Goal: Transaction & Acquisition: Purchase product/service

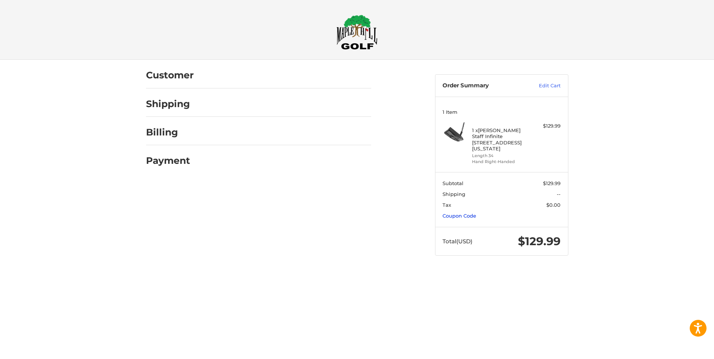
click at [461, 213] on link "Coupon Code" at bounding box center [459, 216] width 34 height 6
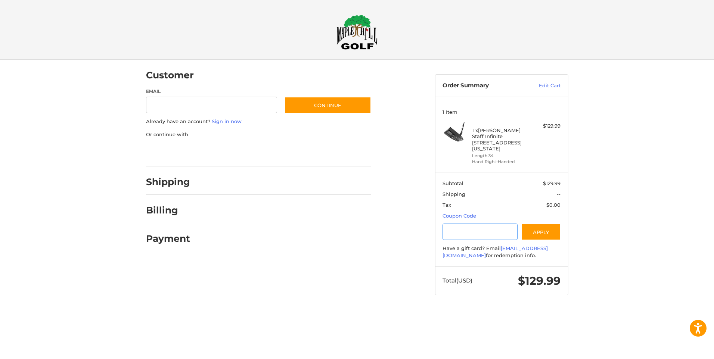
click at [467, 229] on input "Gift Certificate or Coupon Code" at bounding box center [479, 232] width 75 height 17
click at [476, 224] on input "Gift Certificate or Coupon Code" at bounding box center [479, 232] width 75 height 17
click at [475, 224] on input "Gift Certificate or Coupon Code" at bounding box center [479, 232] width 75 height 17
paste input "*********"
click at [539, 227] on button "Apply" at bounding box center [541, 232] width 40 height 17
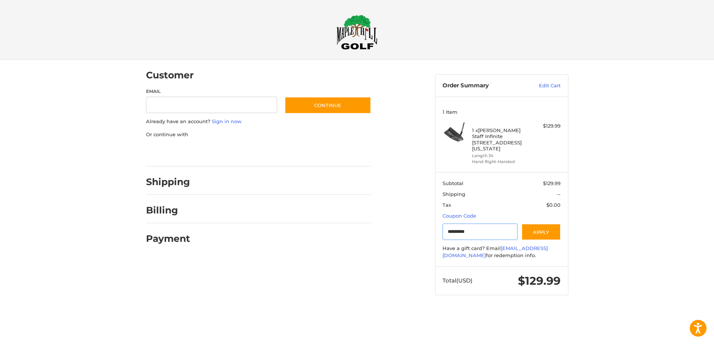
drag, startPoint x: 477, startPoint y: 254, endPoint x: 402, endPoint y: 248, distance: 74.9
click at [394, 251] on div "Customer Guest Customer Email Subscribe to our newsletter. Continue Already hav…" at bounding box center [357, 185] width 448 height 250
paste input "Gift Certificate or Coupon Code"
click at [537, 225] on button "Apply" at bounding box center [541, 232] width 40 height 17
drag, startPoint x: 463, startPoint y: 254, endPoint x: 418, endPoint y: 252, distance: 45.2
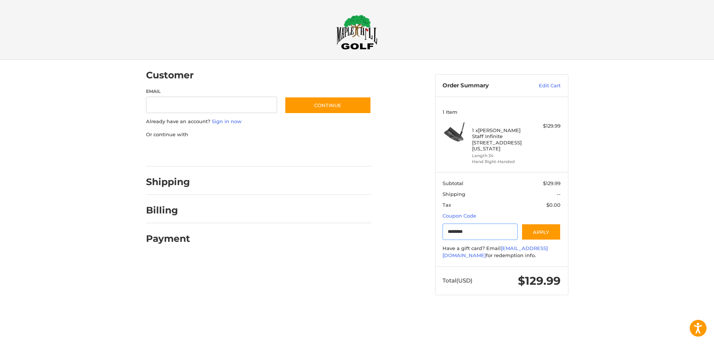
click at [410, 252] on div "Customer Guest Customer Email Subscribe to our newsletter. Continue Already hav…" at bounding box center [357, 185] width 448 height 250
paste input "*"
type input "*********"
click at [538, 227] on button "Apply" at bounding box center [541, 232] width 40 height 17
